Goal: Check status: Check status

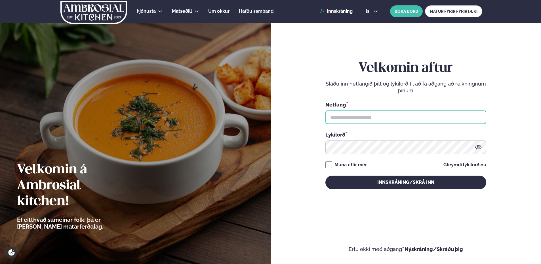
click at [357, 116] on input "text" at bounding box center [405, 118] width 161 height 14
type input "**********"
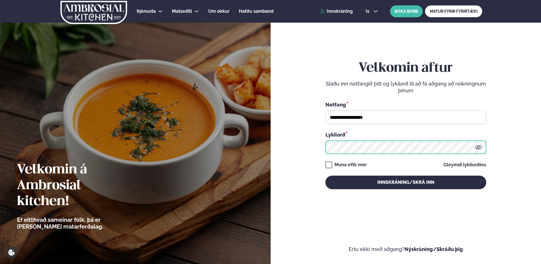
click at [325, 176] on button "Innskráning/Skrá inn" at bounding box center [405, 183] width 161 height 14
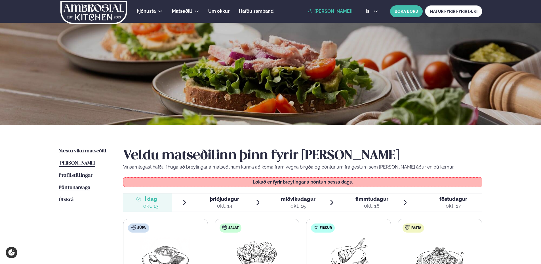
click at [88, 187] on span "Pöntunarsaga" at bounding box center [74, 187] width 31 height 5
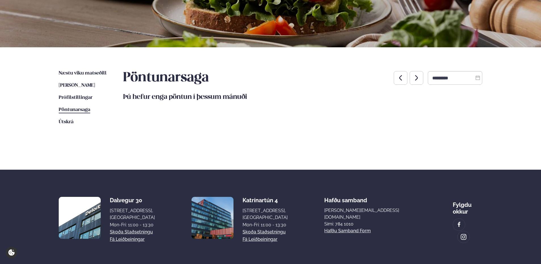
scroll to position [98, 0]
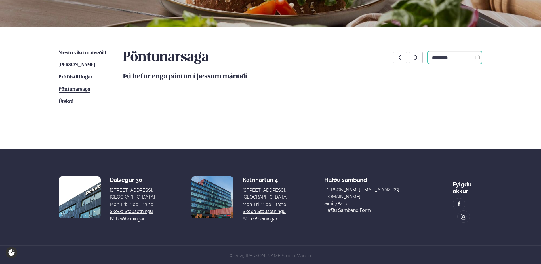
click at [450, 52] on input "*********" at bounding box center [454, 58] width 55 height 14
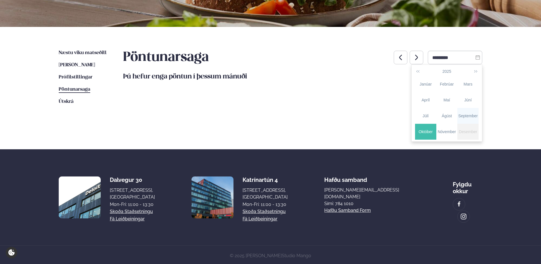
click at [461, 116] on div "September" at bounding box center [467, 116] width 21 height 6
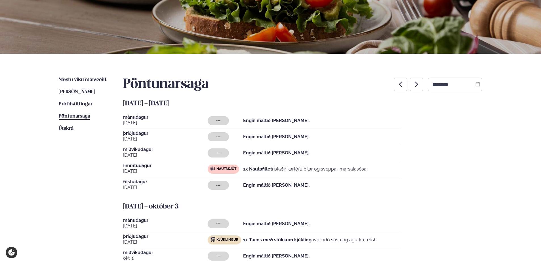
scroll to position [70, 0]
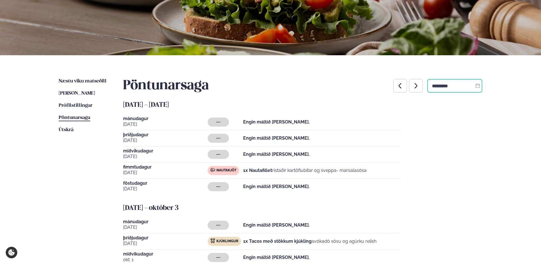
click at [459, 88] on input "*********" at bounding box center [454, 86] width 55 height 14
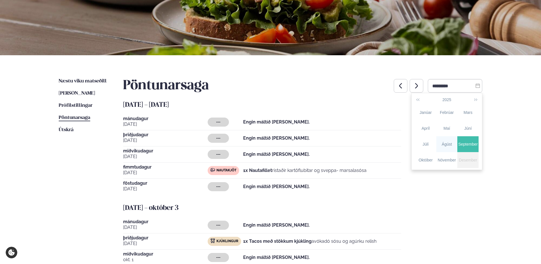
click at [446, 142] on div "Ágúst" at bounding box center [446, 144] width 21 height 6
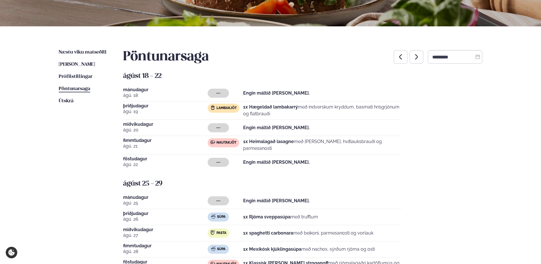
scroll to position [98, 0]
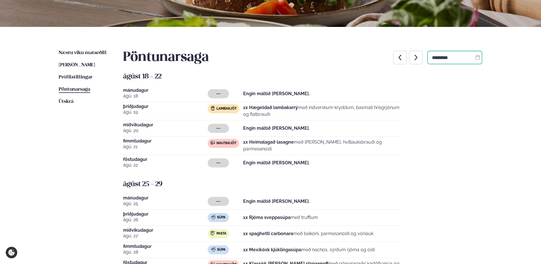
click at [434, 60] on input "*********" at bounding box center [454, 58] width 55 height 14
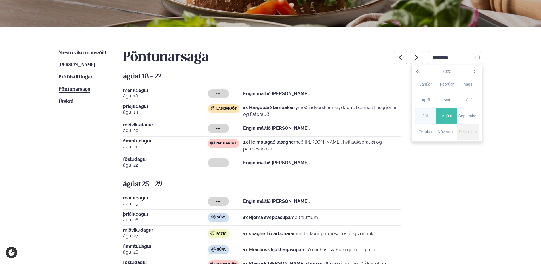
click at [425, 113] on div "Júlí" at bounding box center [425, 116] width 21 height 6
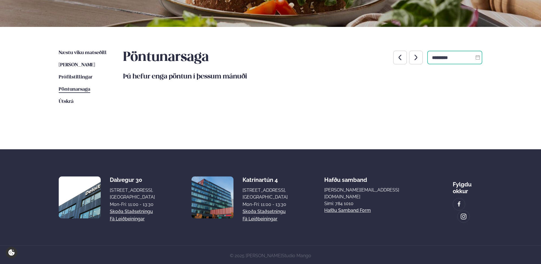
click at [471, 56] on input "*********" at bounding box center [454, 58] width 55 height 14
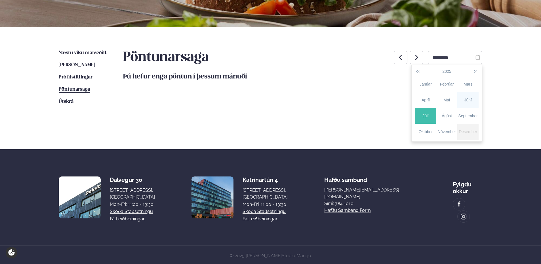
click at [462, 103] on div "Júní" at bounding box center [467, 100] width 21 height 6
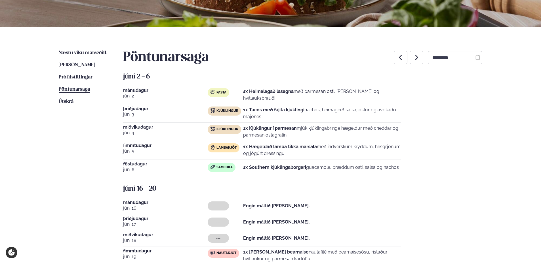
scroll to position [127, 0]
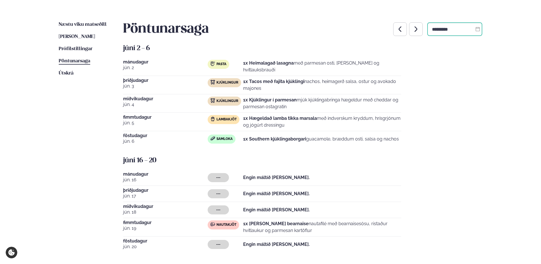
click at [452, 32] on input "*********" at bounding box center [454, 29] width 55 height 14
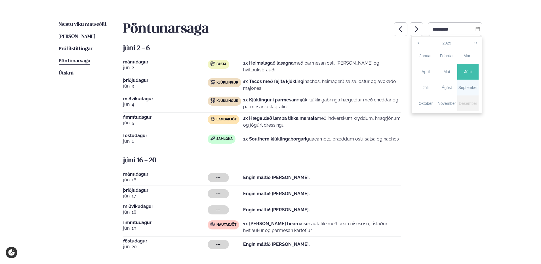
click at [460, 92] on td "September" at bounding box center [467, 88] width 21 height 16
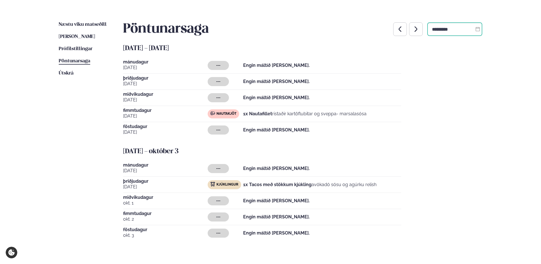
click at [461, 31] on input "*********" at bounding box center [454, 29] width 55 height 14
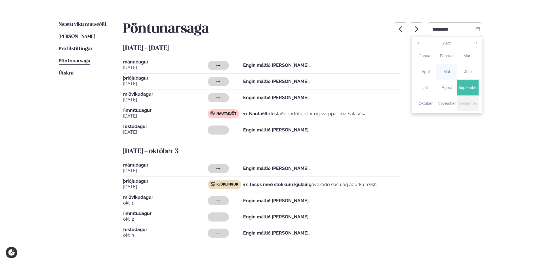
click at [445, 76] on td "Maí" at bounding box center [446, 72] width 21 height 16
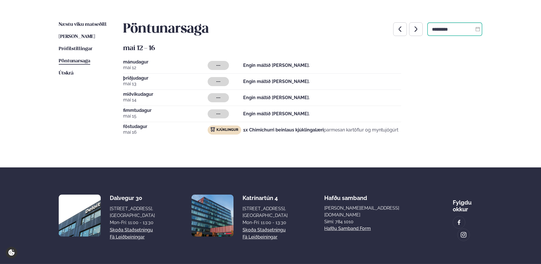
click at [454, 29] on input "*********" at bounding box center [454, 29] width 55 height 14
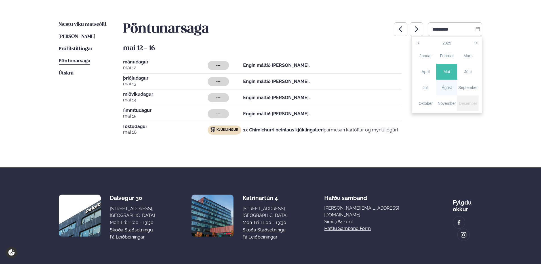
click at [445, 86] on div "Ágúst" at bounding box center [446, 88] width 21 height 6
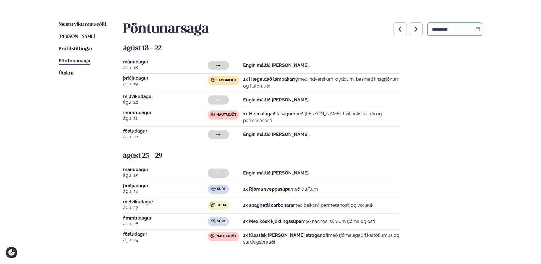
click at [460, 32] on input "*********" at bounding box center [454, 29] width 55 height 14
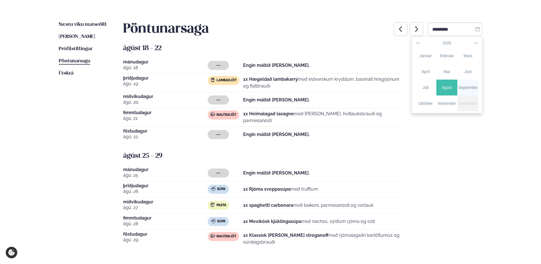
click at [457, 87] on tr "[PERSON_NAME] September" at bounding box center [446, 88] width 63 height 16
click at [462, 87] on div "September" at bounding box center [467, 88] width 21 height 6
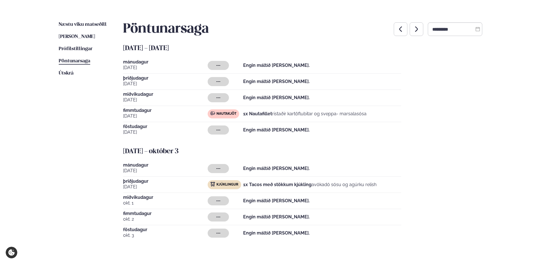
click at [397, 32] on icon "button" at bounding box center [400, 29] width 7 height 7
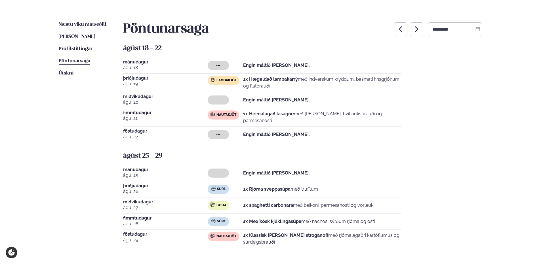
click at [397, 32] on icon "button" at bounding box center [400, 29] width 7 height 7
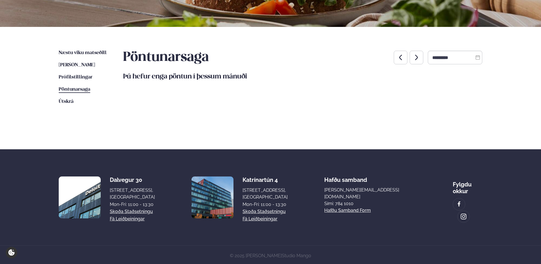
click at [399, 59] on icon "button" at bounding box center [400, 57] width 3 height 5
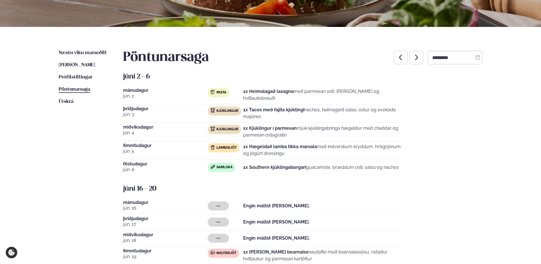
scroll to position [127, 0]
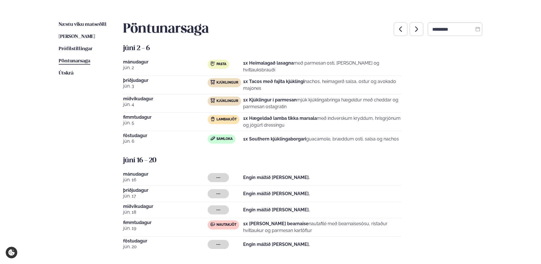
click at [413, 27] on icon "button" at bounding box center [416, 29] width 7 height 7
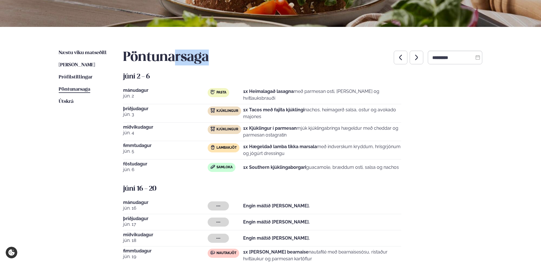
click at [409, 27] on div "Næstu [PERSON_NAME] matseðill Næsta vika [PERSON_NAME] matseðill [PERSON_NAME] …" at bounding box center [270, 168] width 457 height 283
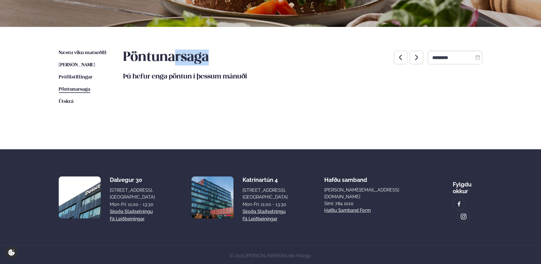
drag, startPoint x: 409, startPoint y: 27, endPoint x: 407, endPoint y: 58, distance: 30.4
click at [413, 58] on icon "button" at bounding box center [416, 57] width 7 height 7
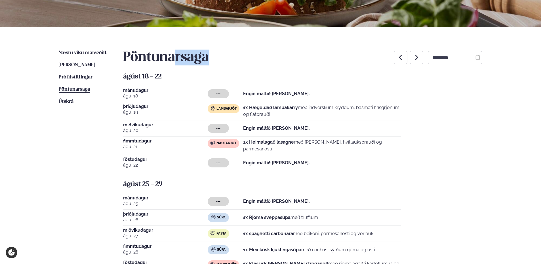
click at [413, 58] on icon "button" at bounding box center [416, 57] width 7 height 7
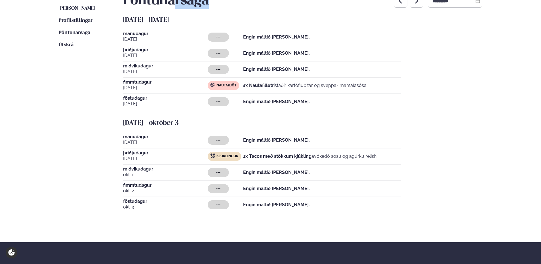
scroll to position [127, 0]
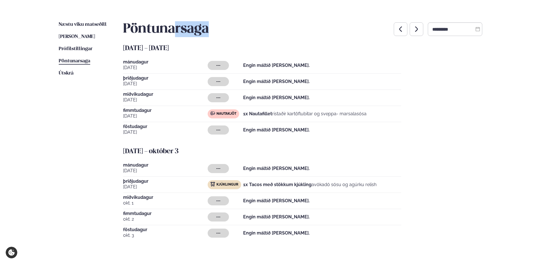
click at [410, 34] on button "button" at bounding box center [416, 29] width 14 height 14
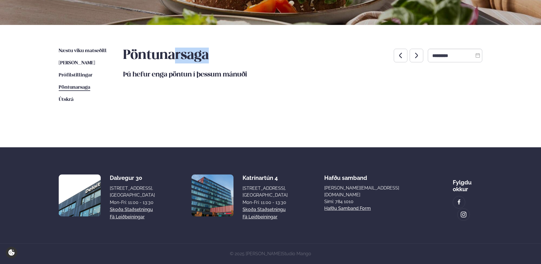
scroll to position [98, 0]
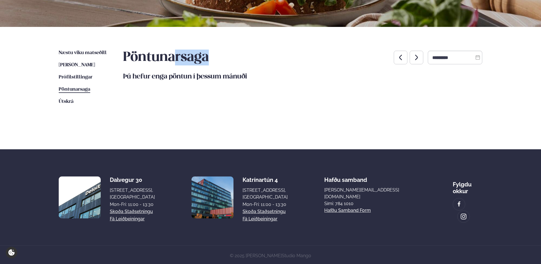
click at [399, 59] on icon "button" at bounding box center [400, 57] width 3 height 5
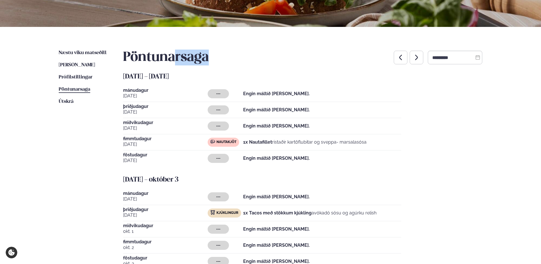
click at [397, 57] on icon "button" at bounding box center [400, 57] width 7 height 7
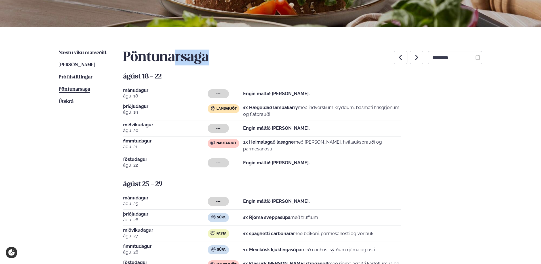
click at [397, 57] on icon "button" at bounding box center [400, 57] width 7 height 7
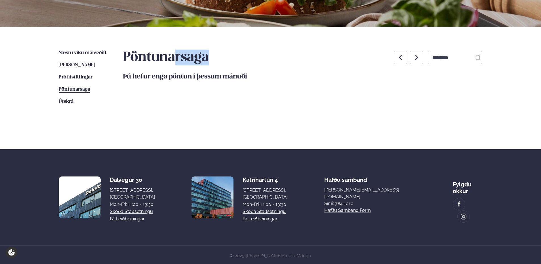
click at [397, 57] on icon "button" at bounding box center [400, 57] width 7 height 7
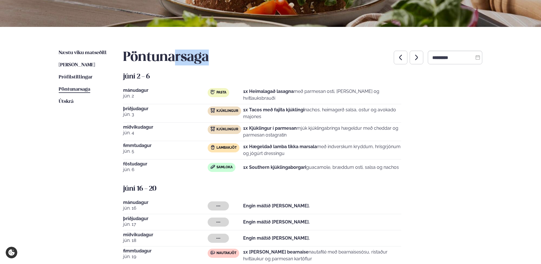
scroll to position [127, 0]
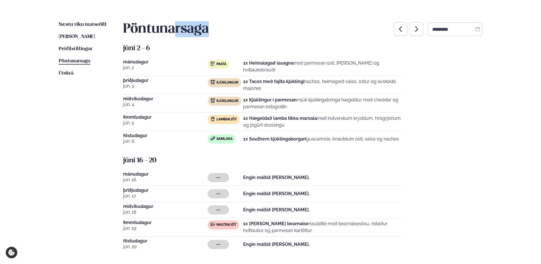
click at [409, 33] on button "button" at bounding box center [416, 29] width 14 height 14
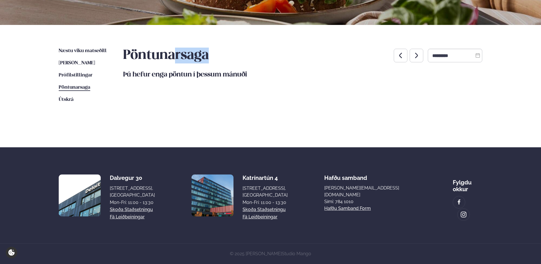
scroll to position [98, 0]
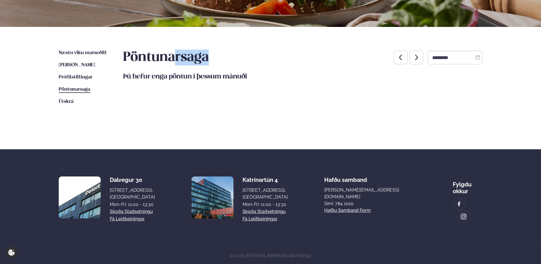
click at [413, 60] on icon "button" at bounding box center [416, 57] width 7 height 7
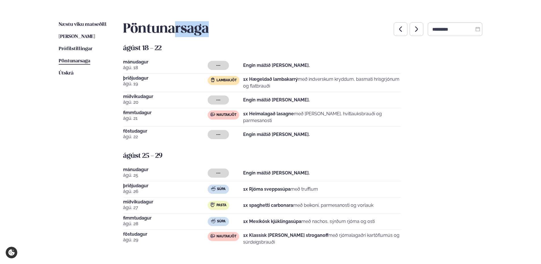
click at [399, 28] on icon "button" at bounding box center [400, 28] width 3 height 5
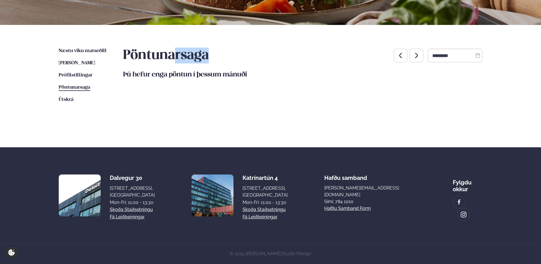
scroll to position [98, 0]
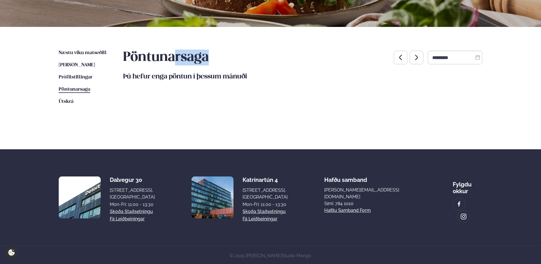
click at [397, 58] on icon "button" at bounding box center [400, 57] width 7 height 7
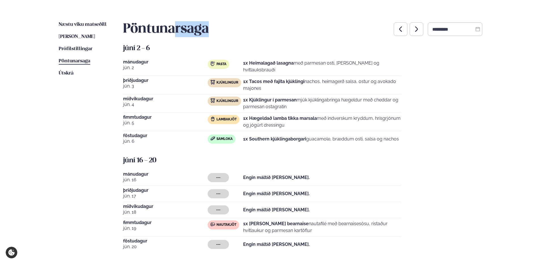
click at [410, 33] on button "button" at bounding box center [416, 29] width 14 height 14
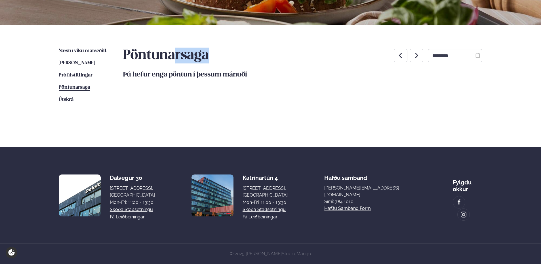
scroll to position [98, 0]
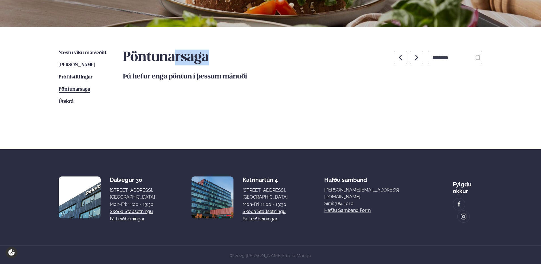
click at [413, 60] on icon "button" at bounding box center [416, 57] width 7 height 7
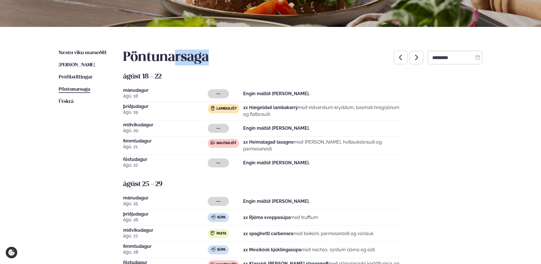
scroll to position [127, 0]
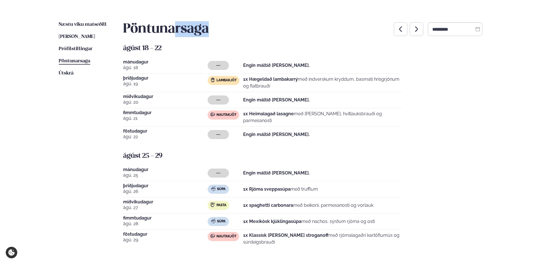
click at [413, 28] on icon "button" at bounding box center [416, 29] width 7 height 7
type input "*********"
